Goal: Task Accomplishment & Management: Manage account settings

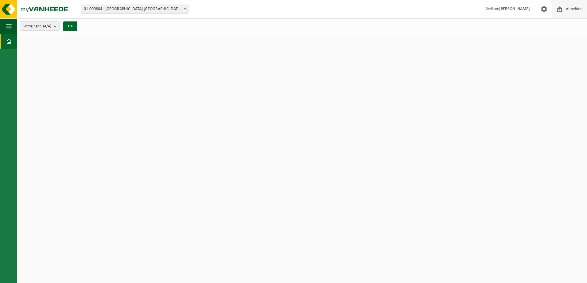
click at [571, 8] on span "Afmelden" at bounding box center [574, 9] width 20 height 18
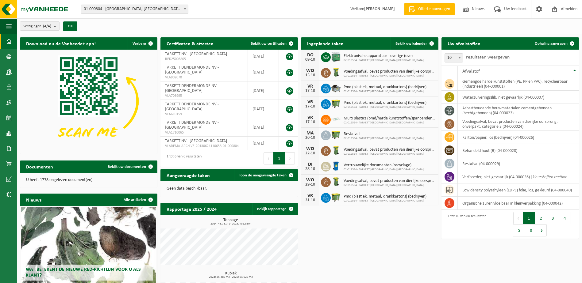
click at [134, 8] on span "01-000804 - [GEOGRAPHIC_DATA] [GEOGRAPHIC_DATA] - [GEOGRAPHIC_DATA]" at bounding box center [134, 9] width 107 height 9
select select "2436"
